Goal: Information Seeking & Learning: Check status

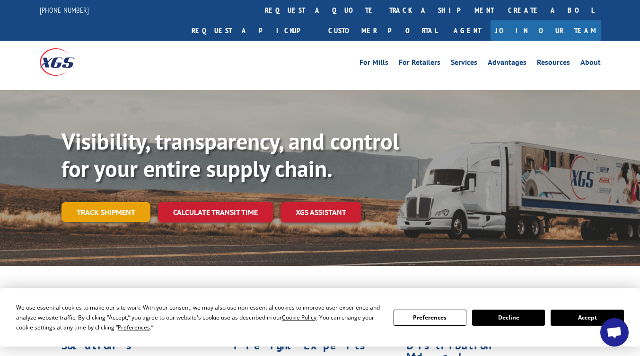
click at [111, 202] on link "Track shipment" at bounding box center [105, 212] width 89 height 20
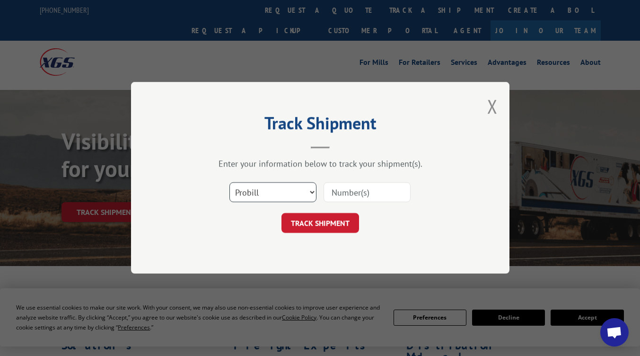
click at [313, 193] on select "Select category... Probill BOL PO" at bounding box center [272, 192] width 87 height 20
select select "bol"
click at [229, 182] on select "Select category... Probill BOL PO" at bounding box center [272, 192] width 87 height 20
click at [346, 191] on input at bounding box center [366, 192] width 87 height 20
type input "5225935"
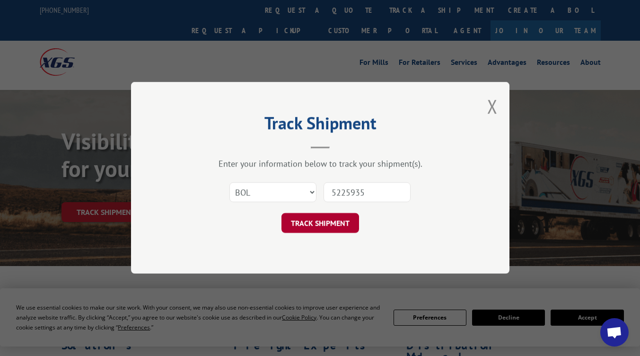
click at [331, 226] on button "TRACK SHIPMENT" at bounding box center [320, 223] width 78 height 20
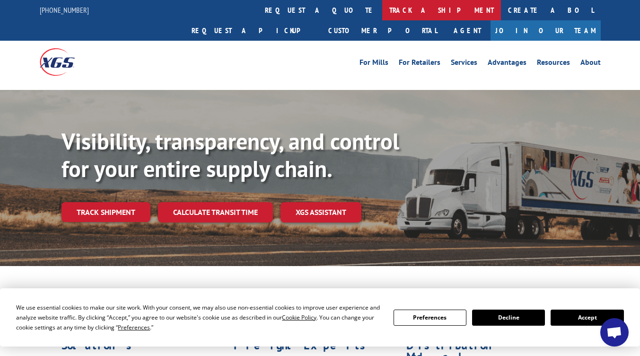
click at [382, 10] on link "track a shipment" at bounding box center [441, 10] width 119 height 20
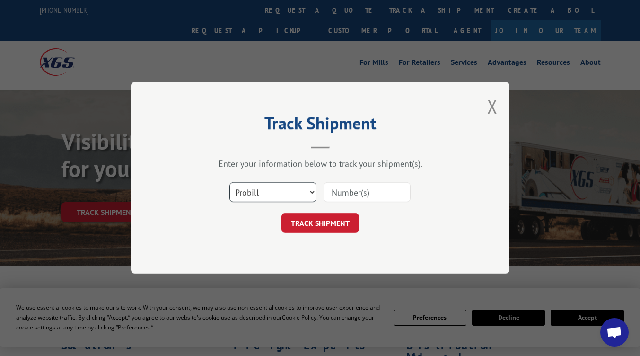
click at [306, 196] on select "Select category... Probill BOL PO" at bounding box center [272, 192] width 87 height 20
select select "bol"
click at [229, 182] on select "Select category... Probill BOL PO" at bounding box center [272, 192] width 87 height 20
click at [364, 191] on input at bounding box center [366, 192] width 87 height 20
type input "5225935"
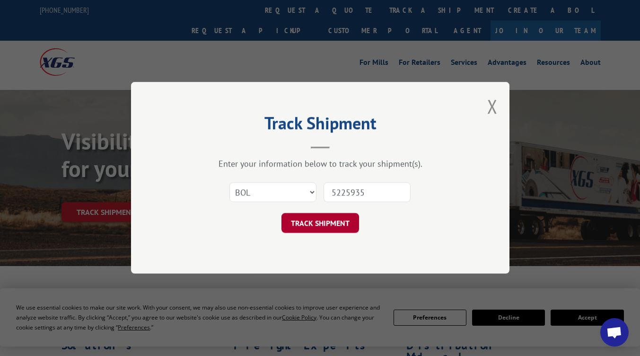
click at [330, 229] on button "TRACK SHIPMENT" at bounding box center [320, 223] width 78 height 20
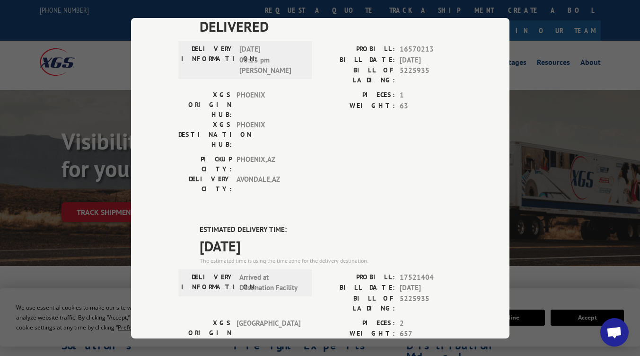
scroll to position [81, 0]
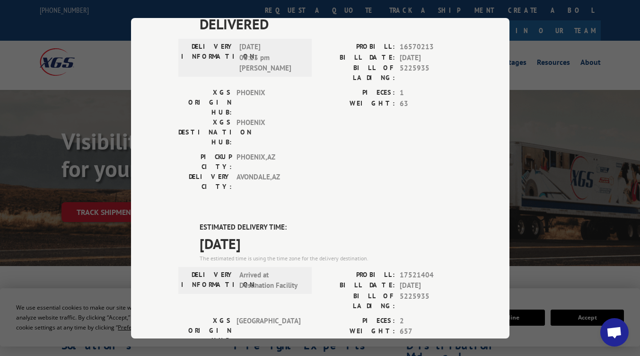
click at [443, 269] on div "PROBILL: 17521404 BILL DATE: [DATE] BILL OF LADING: 5225935" at bounding box center [391, 292] width 142 height 46
click at [445, 269] on div "PROBILL: 17521404 BILL DATE: [DATE] BILL OF LADING: 5225935" at bounding box center [391, 292] width 142 height 46
click at [566, 244] on div "Track Shipment DELIVERED DELIVERY INFORMATION: [DATE] 06:23 pm [PERSON_NAME]: 1…" at bounding box center [320, 178] width 640 height 356
click at [515, 244] on div "Track Shipment DELIVERED DELIVERY INFORMATION: [DATE] 06:23 pm [PERSON_NAME]: 1…" at bounding box center [320, 178] width 640 height 356
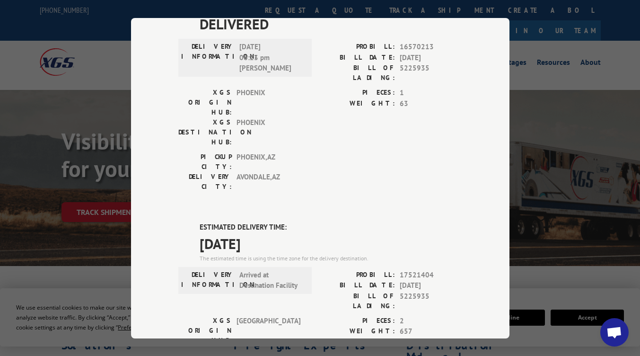
click at [443, 269] on div "PROBILL: 17521404 BILL DATE: [DATE] BILL OF LADING: 5225935" at bounding box center [391, 292] width 142 height 46
click at [203, 72] on div "DELIVERY INFORMATION: [DATE] 06:23 pm [PERSON_NAME]" at bounding box center [244, 58] width 133 height 38
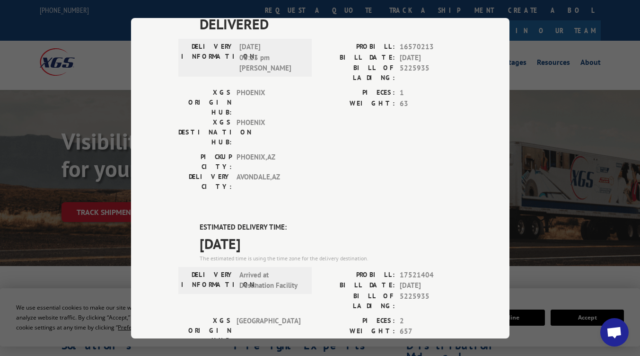
click at [203, 72] on div "DELIVERY INFORMATION: [DATE] 06:23 pm [PERSON_NAME]" at bounding box center [244, 58] width 133 height 38
